Goal: Information Seeking & Learning: Learn about a topic

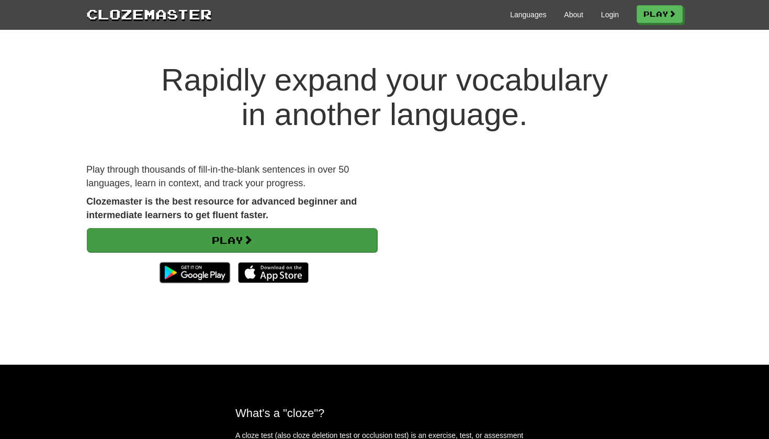
click at [311, 236] on link "Play" at bounding box center [232, 240] width 290 height 24
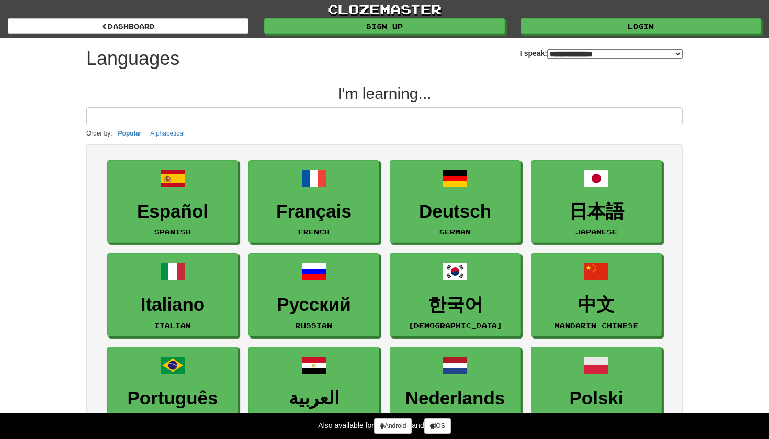
select select "*******"
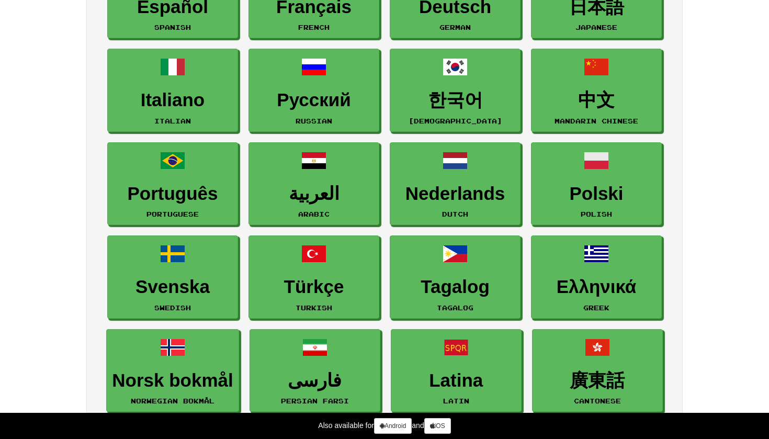
scroll to position [195, 0]
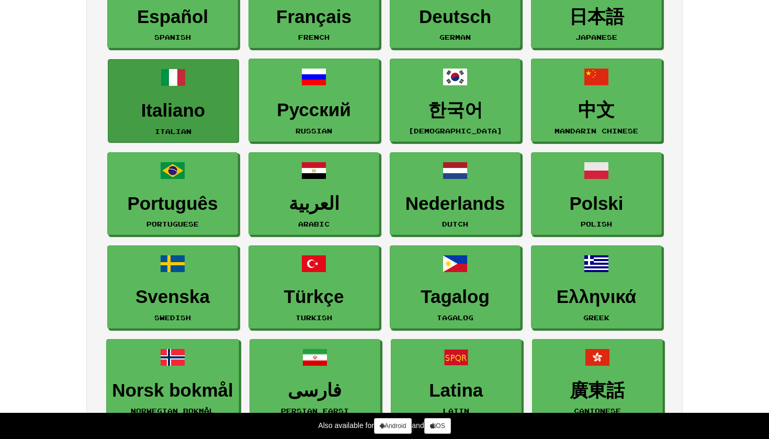
click at [145, 101] on h3 "Italiano" at bounding box center [173, 110] width 119 height 20
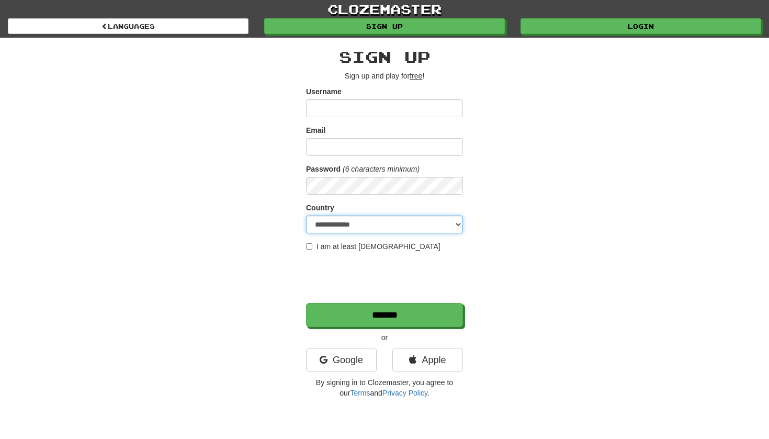
select select "**"
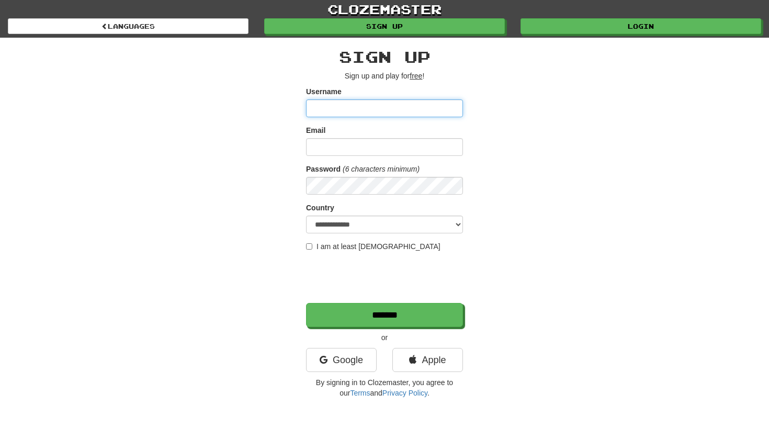
click at [318, 103] on input "Username" at bounding box center [384, 108] width 157 height 18
type input "****"
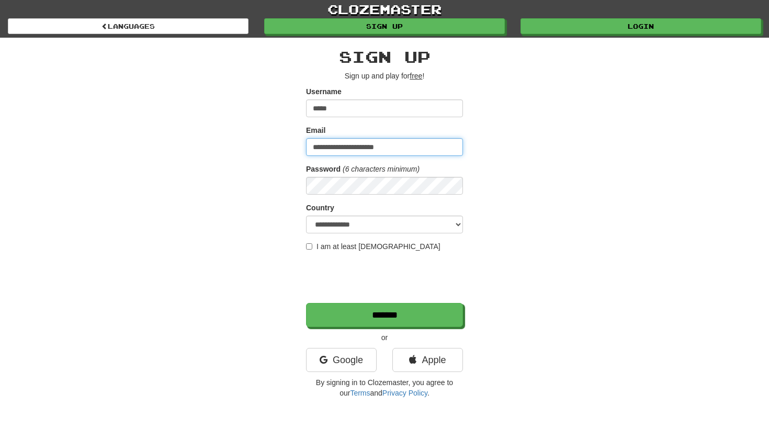
type input "**********"
click at [285, 247] on div "**********" at bounding box center [384, 221] width 612 height 366
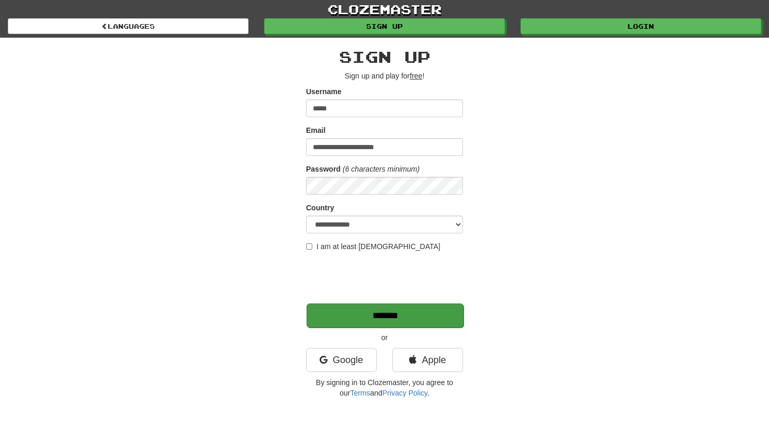
click at [332, 310] on input "*******" at bounding box center [385, 315] width 157 height 24
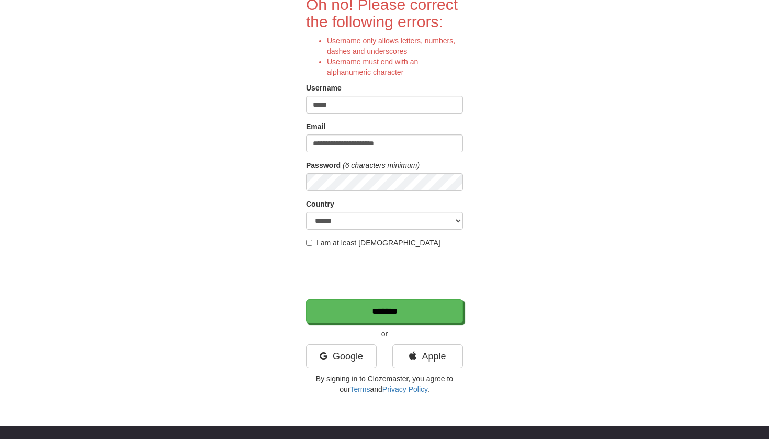
scroll to position [96, 0]
click at [355, 357] on link "Google" at bounding box center [341, 356] width 71 height 24
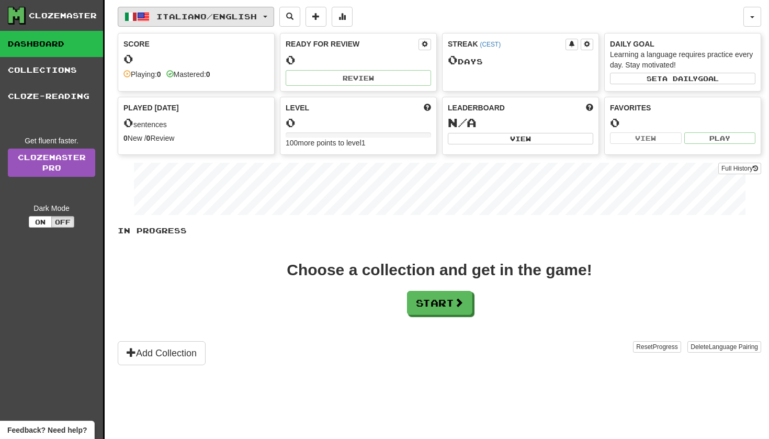
click at [256, 20] on span "Italiano / English" at bounding box center [206, 16] width 100 height 9
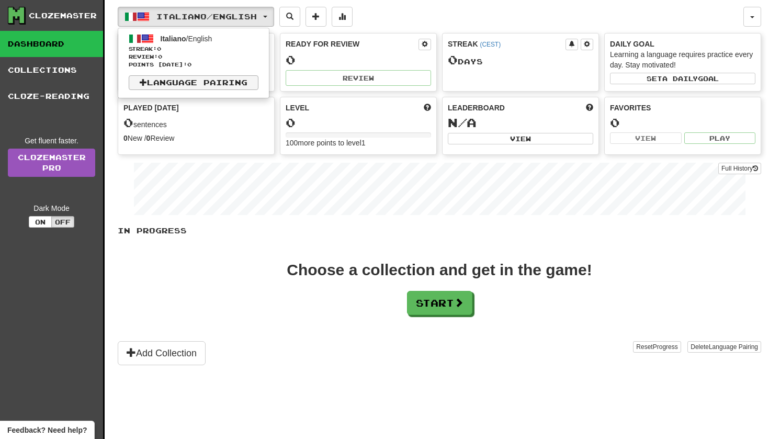
click at [218, 77] on link "Language Pairing" at bounding box center [194, 82] width 130 height 15
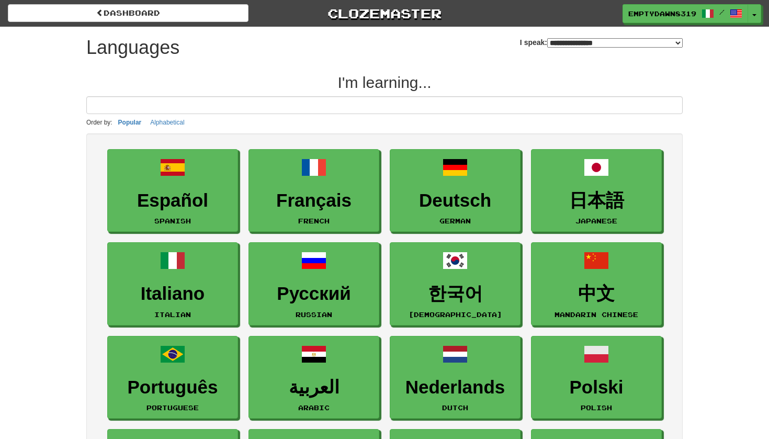
select select "*******"
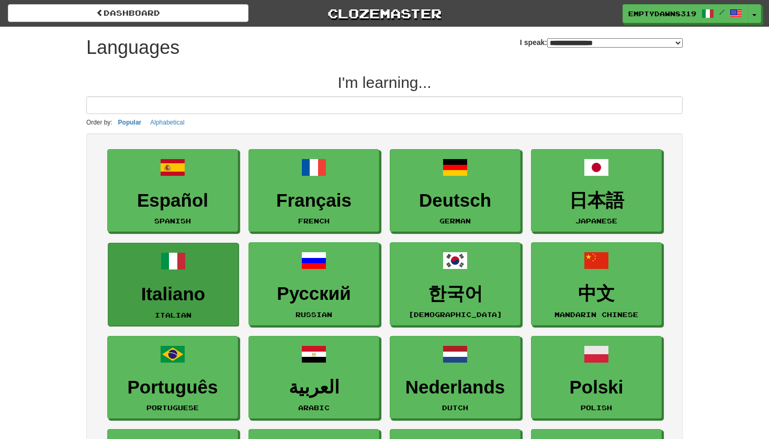
click at [217, 256] on link "Italiano Italian" at bounding box center [173, 284] width 131 height 83
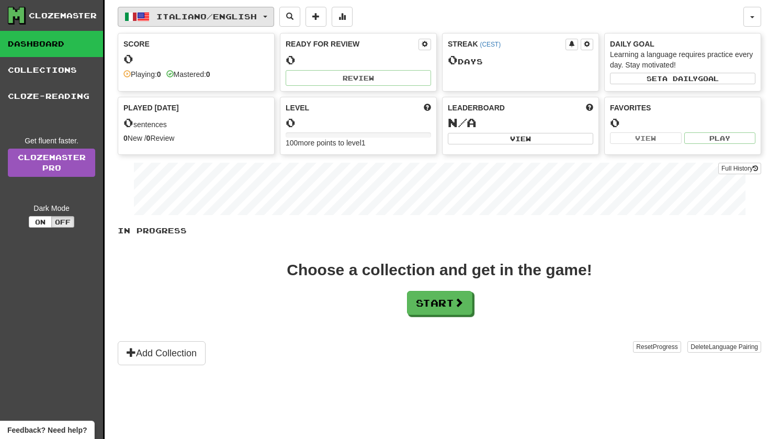
click at [274, 14] on button "Italiano / English" at bounding box center [196, 17] width 156 height 20
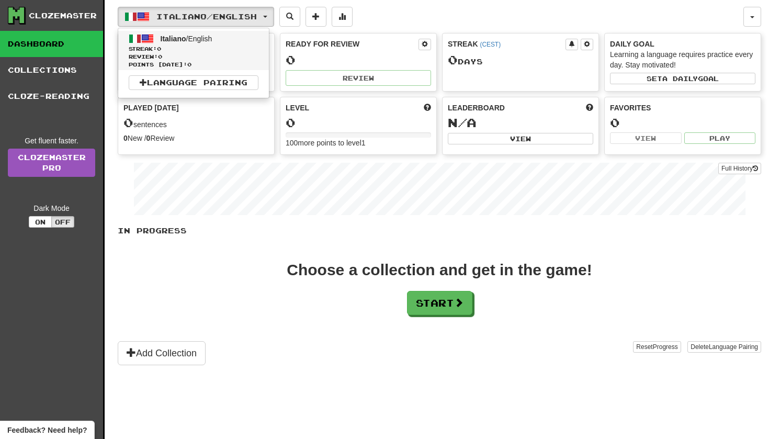
click at [196, 41] on span "Italiano / English" at bounding box center [187, 39] width 52 height 8
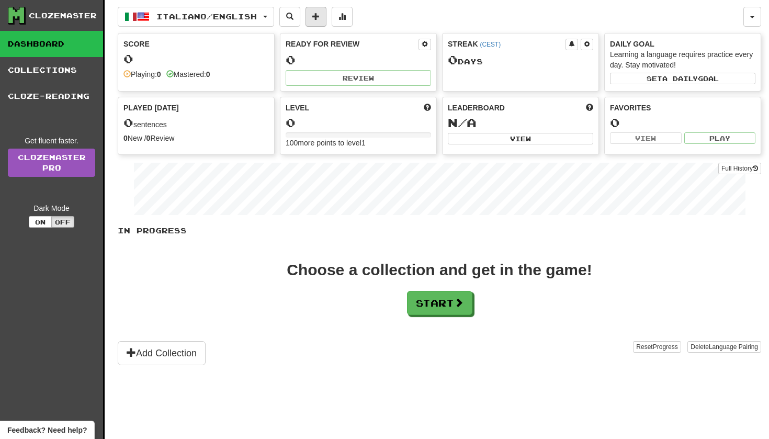
click at [326, 19] on button at bounding box center [316, 17] width 21 height 20
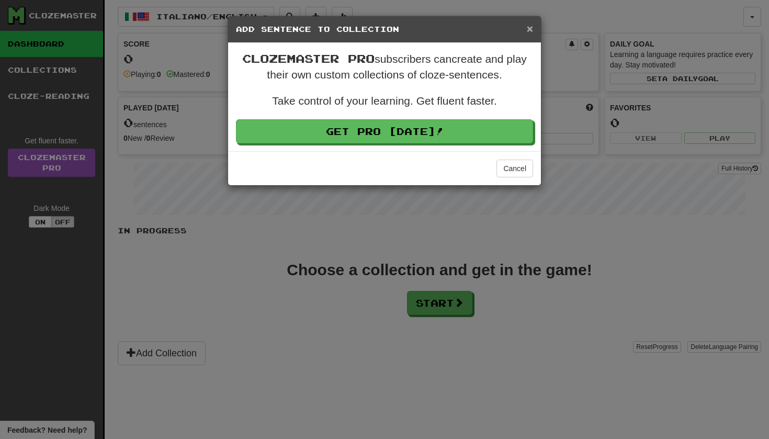
click at [530, 28] on span "×" at bounding box center [530, 28] width 6 height 12
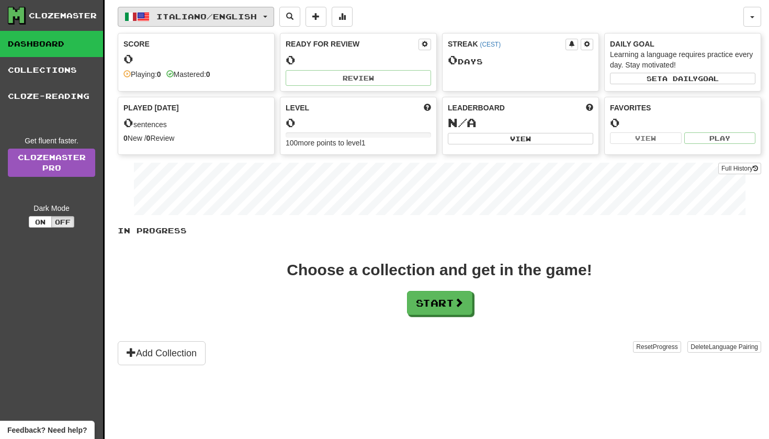
click at [269, 13] on button "Italiano / English" at bounding box center [196, 17] width 156 height 20
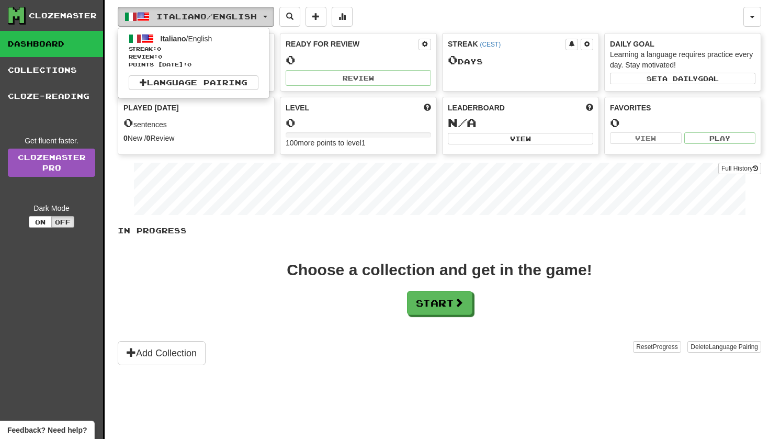
click at [267, 15] on button "Italiano / English" at bounding box center [196, 17] width 156 height 20
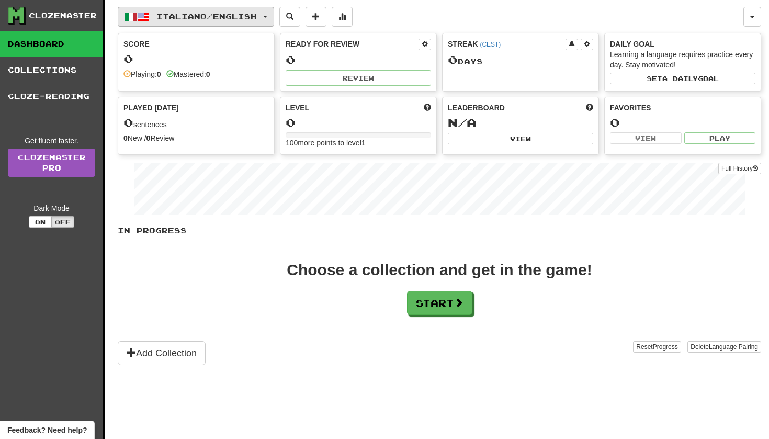
click at [267, 16] on span "button" at bounding box center [265, 17] width 4 height 2
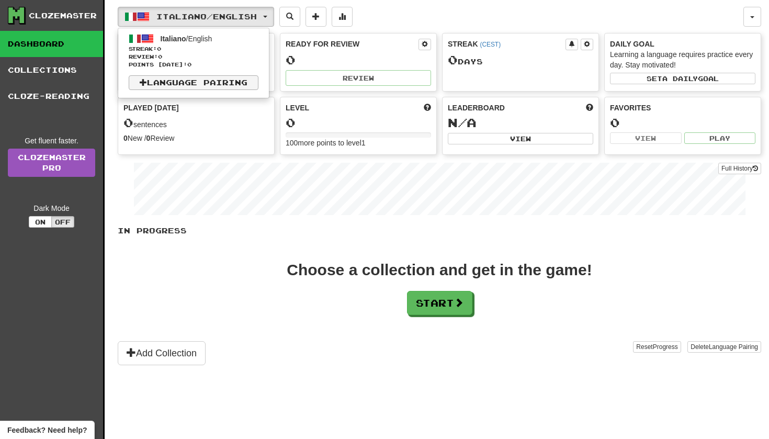
click at [244, 81] on link "Language Pairing" at bounding box center [194, 82] width 130 height 15
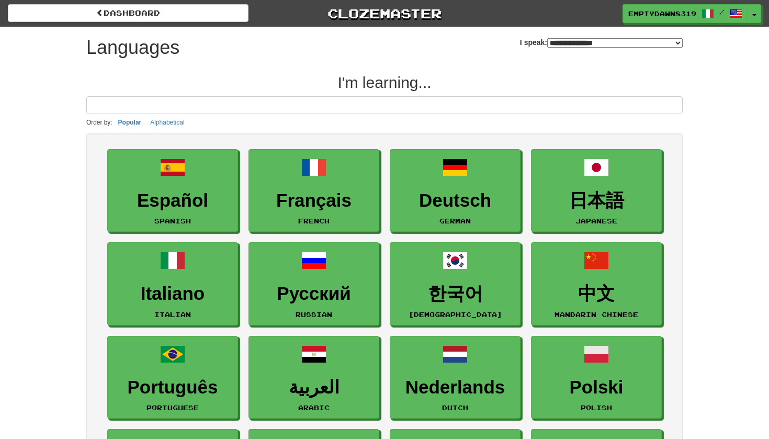
select select "********"
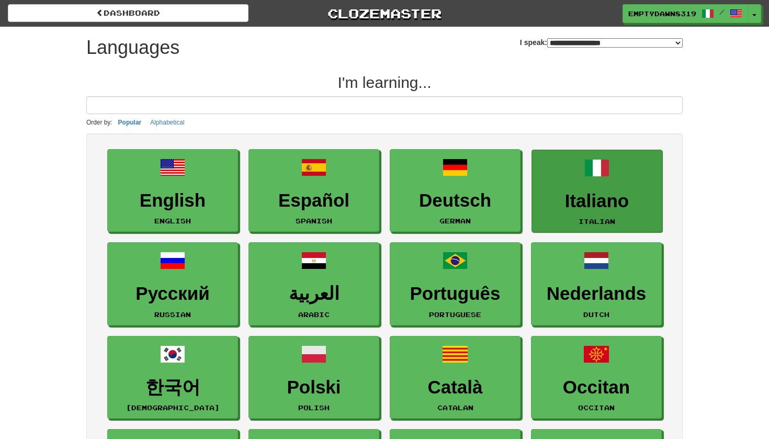
click at [597, 189] on link "Italiano Italian" at bounding box center [597, 191] width 131 height 83
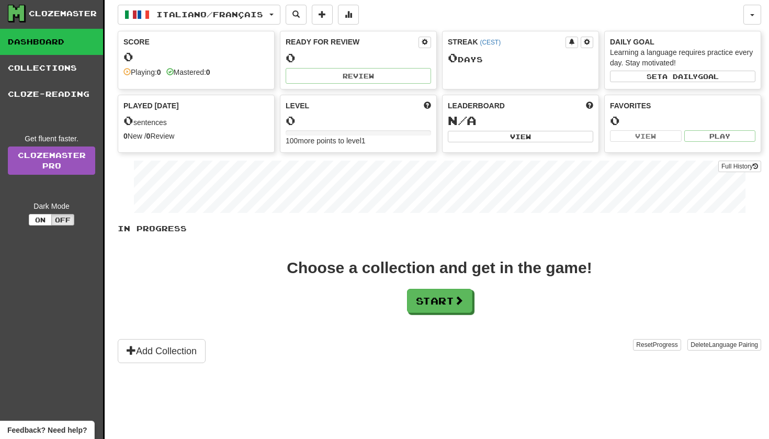
scroll to position [2, 0]
click at [443, 303] on button "Start" at bounding box center [440, 301] width 65 height 24
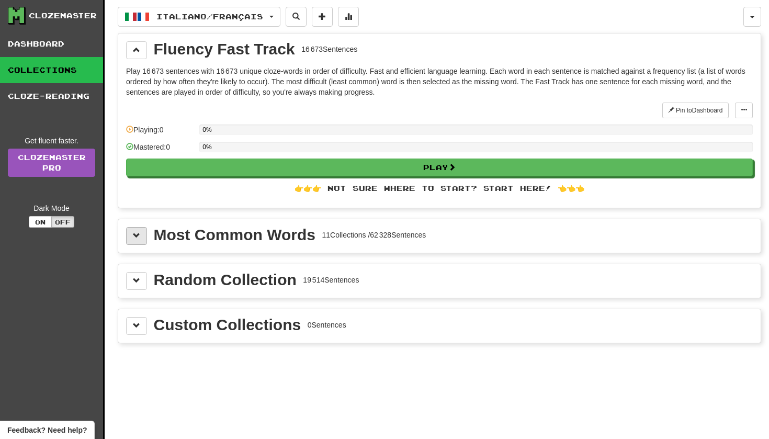
click at [136, 238] on span at bounding box center [136, 235] width 7 height 7
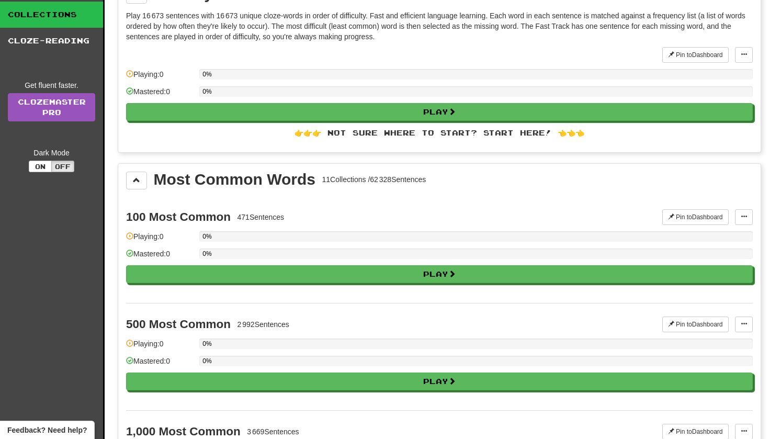
scroll to position [56, 0]
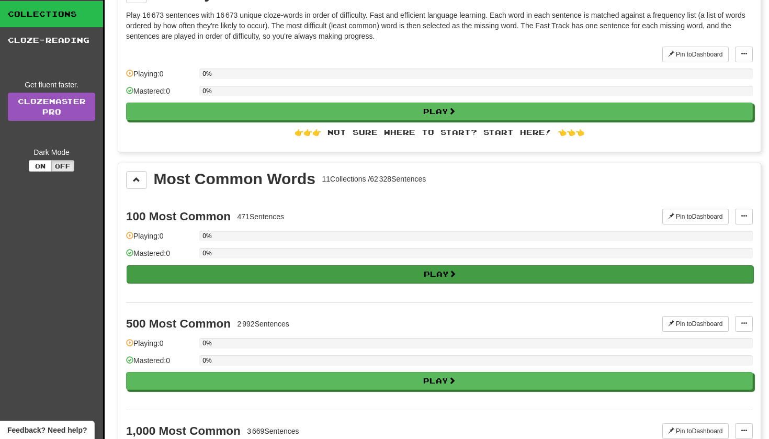
click at [231, 265] on button "Play" at bounding box center [440, 274] width 627 height 18
select select "**"
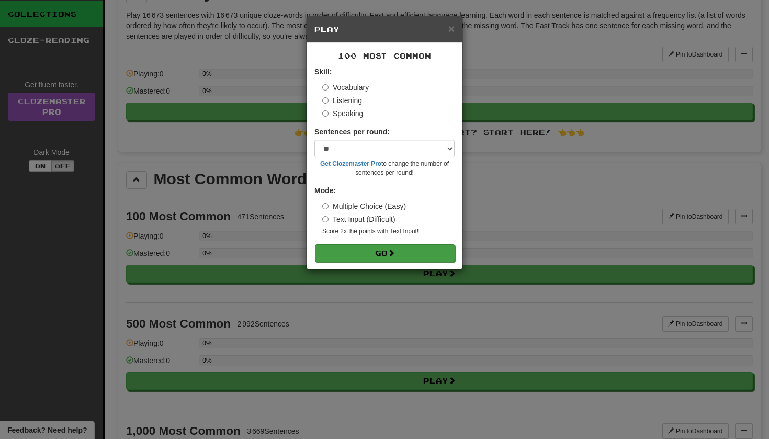
click at [341, 249] on button "Go" at bounding box center [385, 253] width 140 height 18
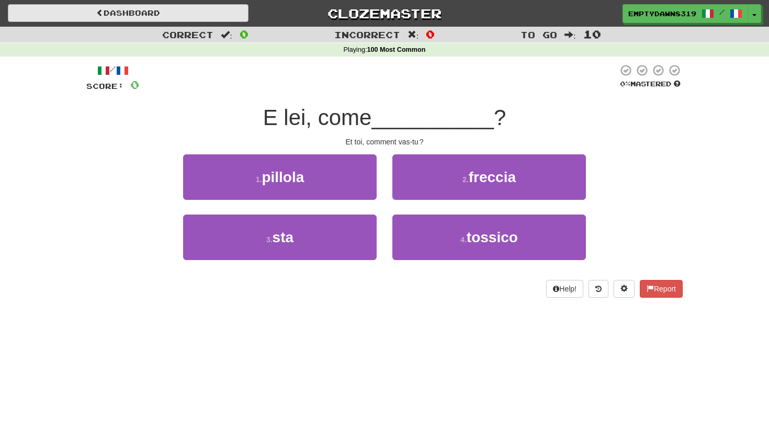
click at [185, 5] on link "Dashboard" at bounding box center [128, 13] width 241 height 18
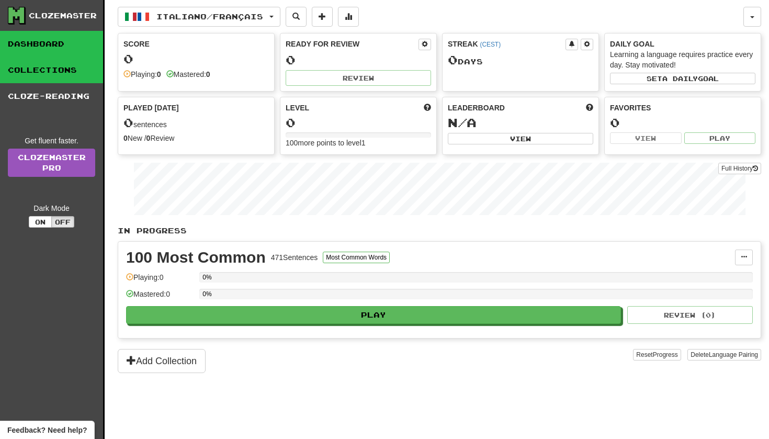
click at [74, 75] on link "Collections" at bounding box center [51, 70] width 103 height 26
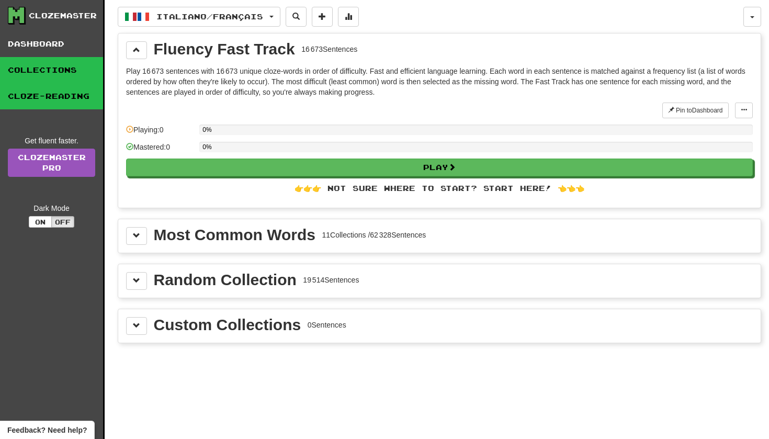
click at [77, 101] on link "Cloze-Reading" at bounding box center [51, 96] width 103 height 26
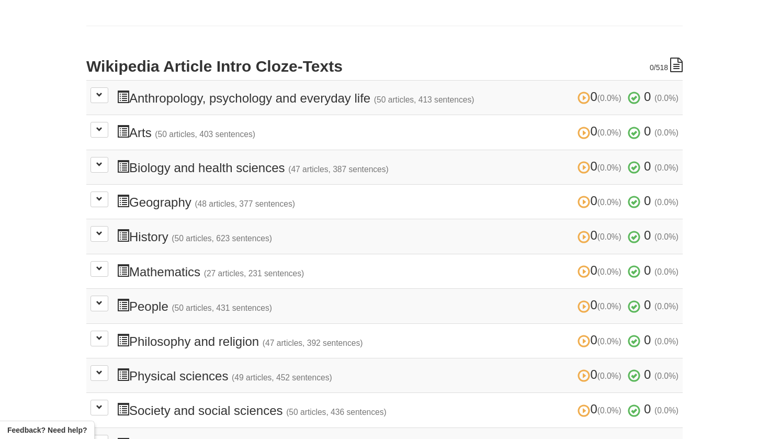
scroll to position [199, 0]
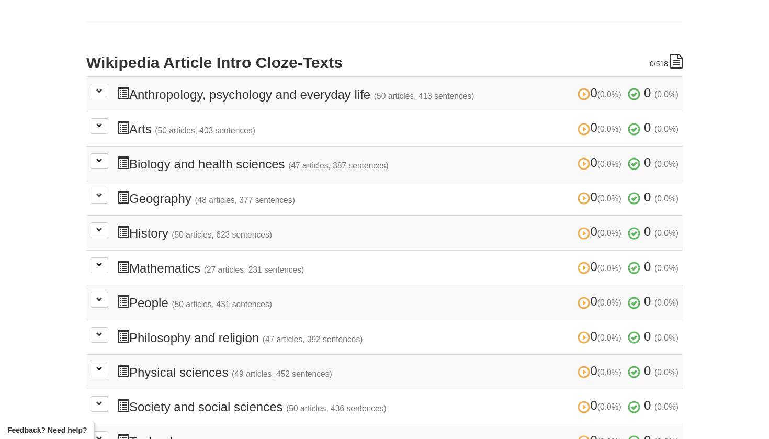
click at [144, 164] on h3 "0 (0.0%) 0 (0.0%) Biology and health sciences (47 articles, 387 sentences) 0 (0…" at bounding box center [398, 163] width 562 height 15
click at [96, 157] on button at bounding box center [100, 161] width 18 height 16
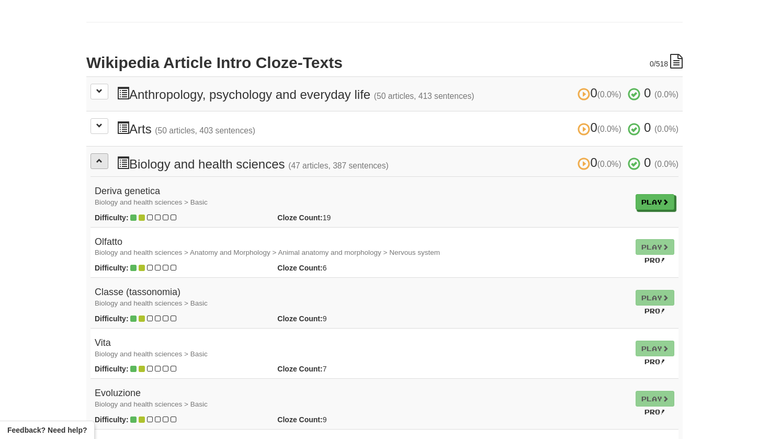
click at [96, 158] on button at bounding box center [100, 161] width 18 height 16
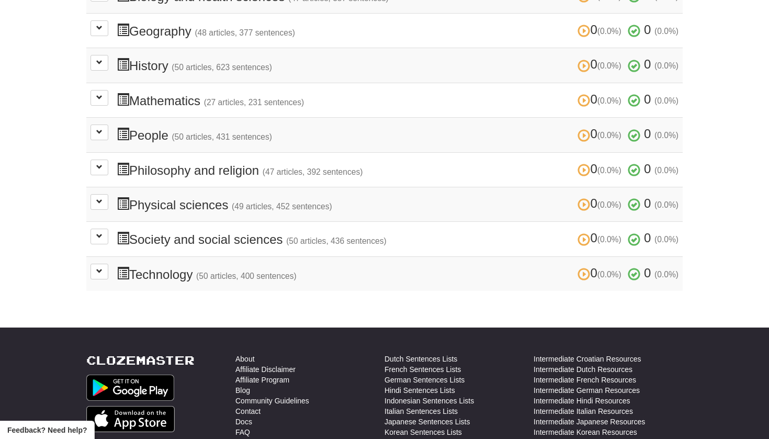
scroll to position [368, 0]
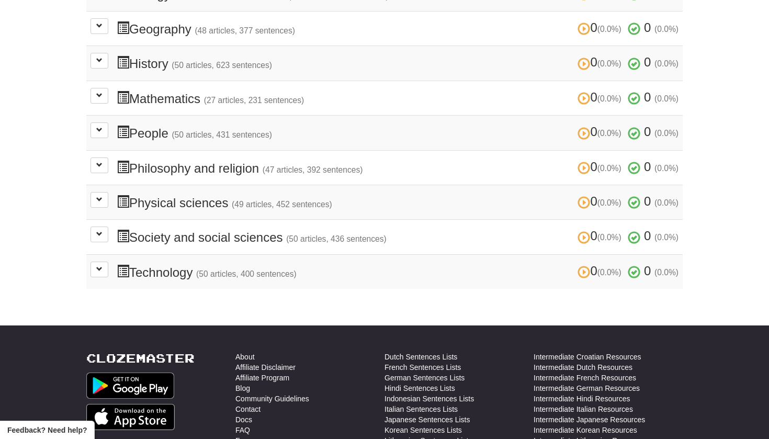
click at [89, 228] on td "0 (0.0%) 0 (0.0%) Society and social sciences (50 articles, 436 sentences) 0 (0…" at bounding box center [384, 237] width 596 height 35
click at [99, 231] on span at bounding box center [99, 234] width 6 height 6
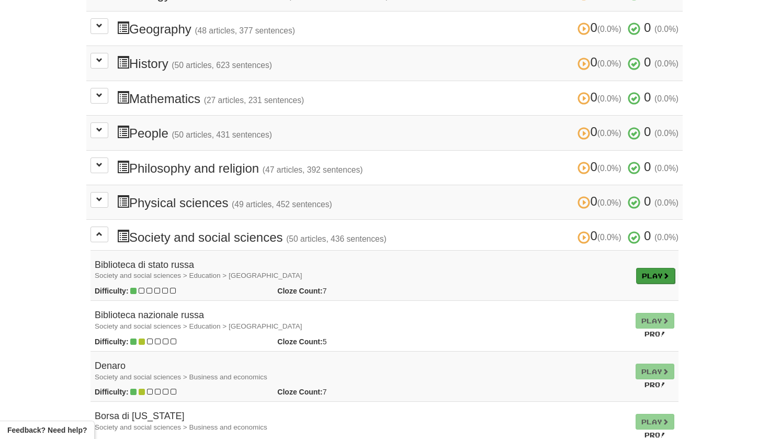
click at [656, 270] on link "Play" at bounding box center [655, 276] width 39 height 16
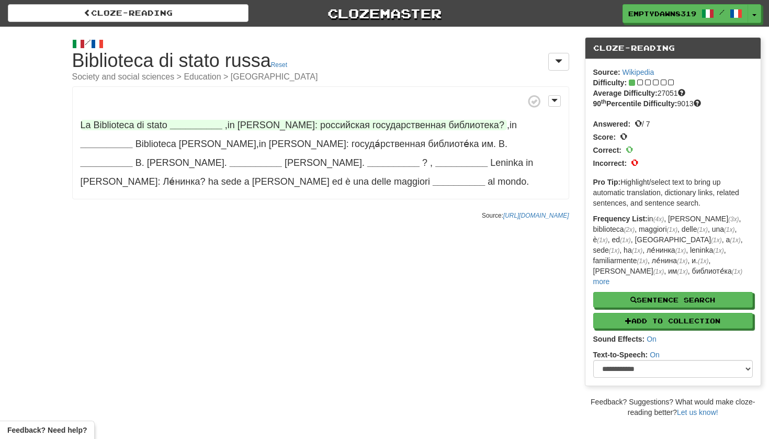
click at [182, 125] on strong "__________" at bounding box center [196, 125] width 52 height 10
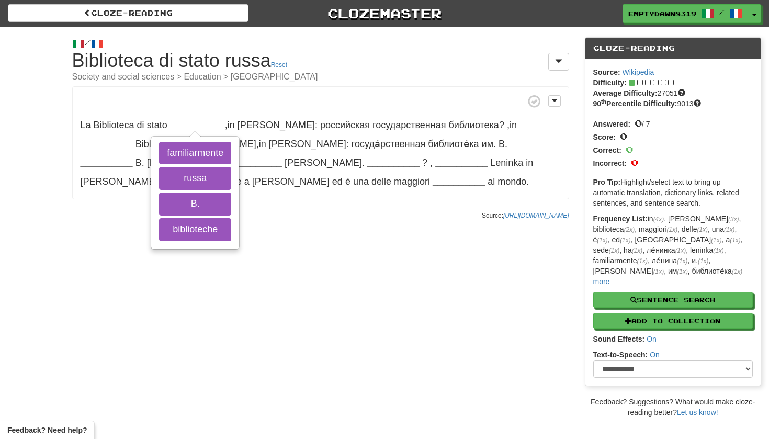
click at [245, 281] on div "/ Cloze-[GEOGRAPHIC_DATA] Biblioteca di stato russa Reset Society and social sc…" at bounding box center [384, 222] width 769 height 391
